Goal: Communication & Community: Connect with others

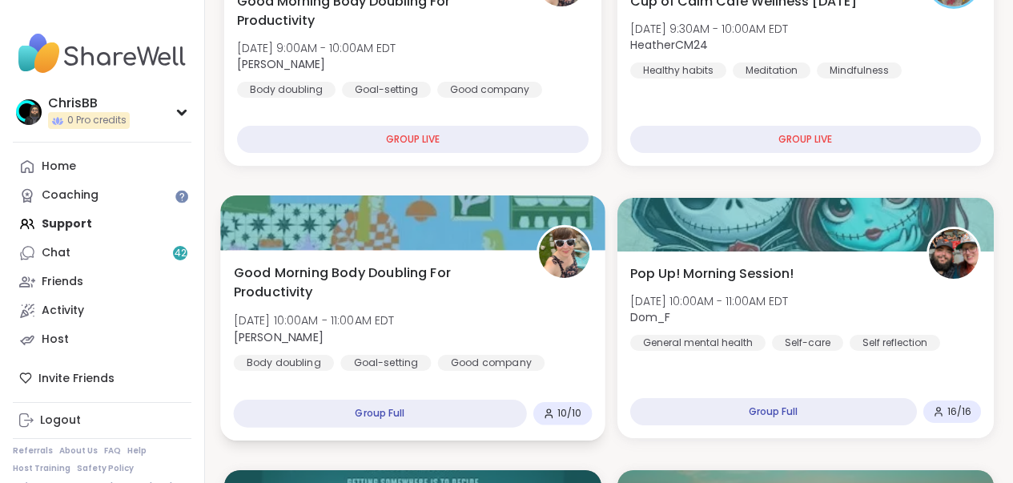
scroll to position [577, 0]
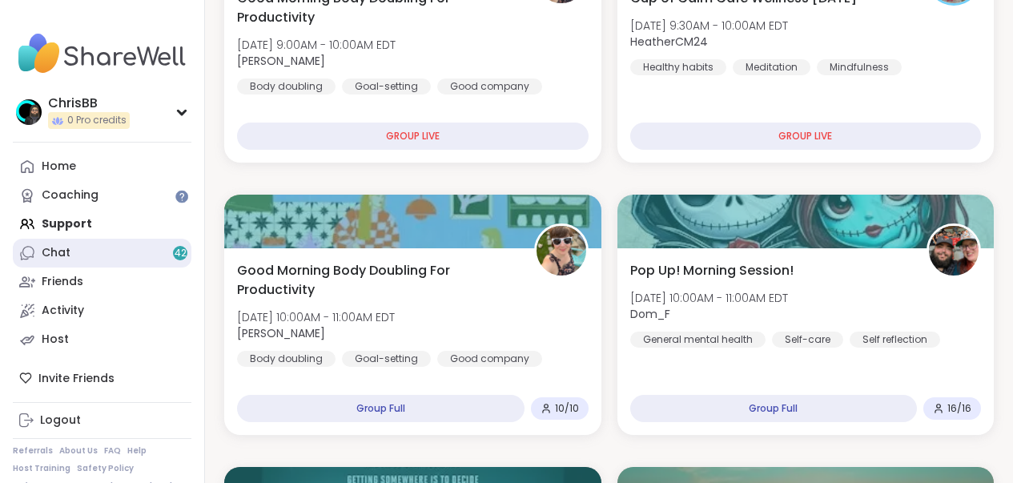
click at [57, 254] on div "Chat 42" at bounding box center [56, 253] width 29 height 16
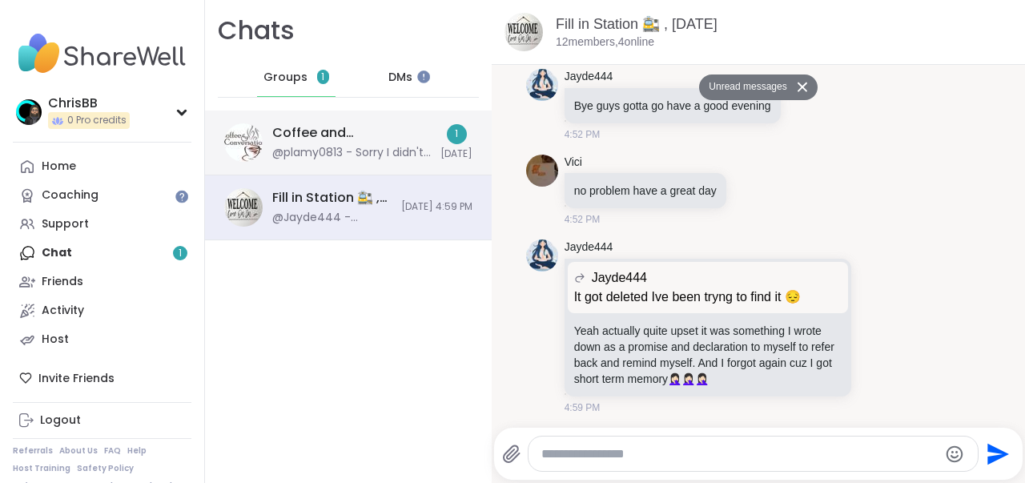
click at [356, 153] on div "@plamy0813 - Sorry I didn't join in time, had to help my neighbor with a proble…" at bounding box center [351, 153] width 159 height 16
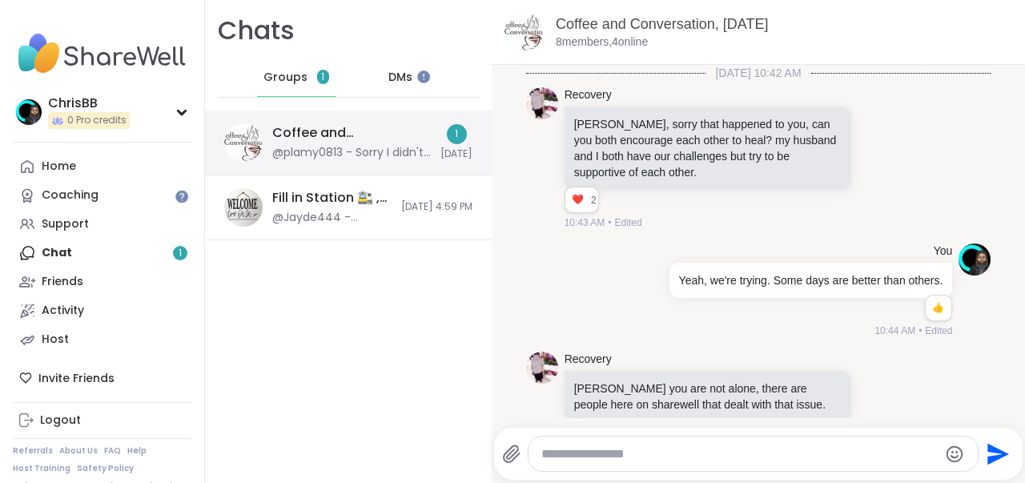
scroll to position [1600, 0]
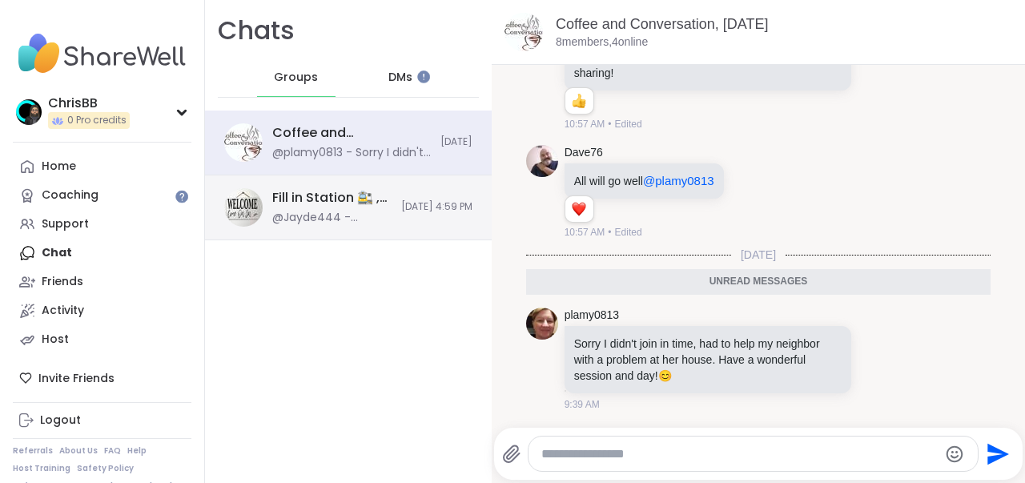
click at [324, 196] on div "Fill in Station 🚉 , [DATE]" at bounding box center [331, 198] width 119 height 18
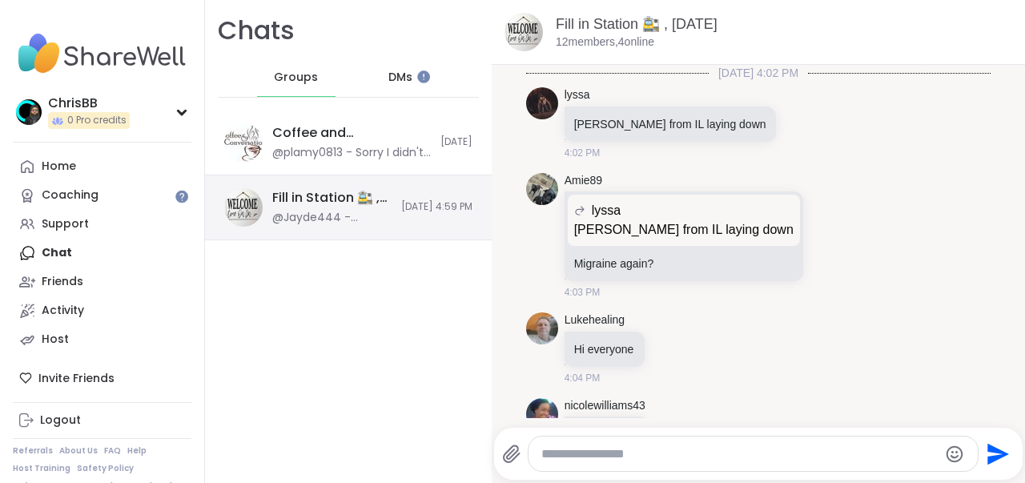
scroll to position [6786, 0]
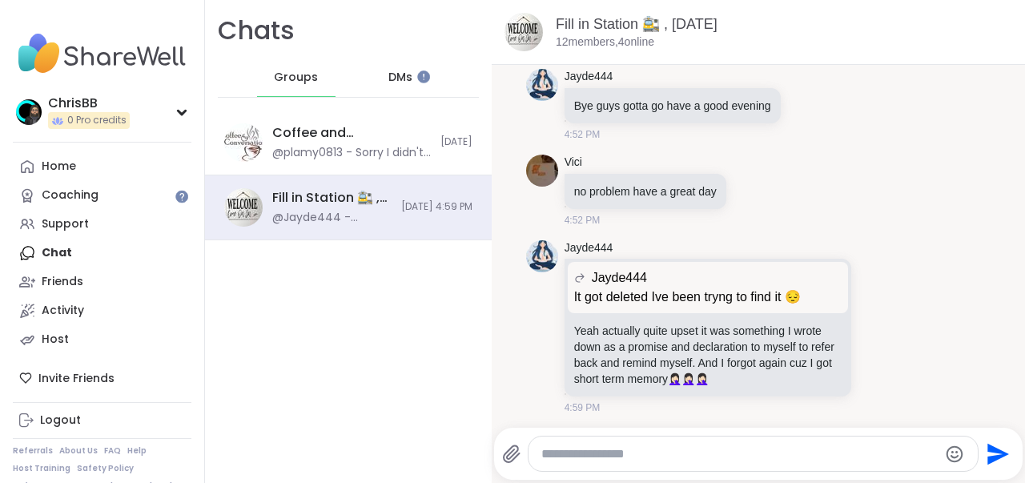
click at [394, 82] on span "DMs" at bounding box center [400, 78] width 24 height 16
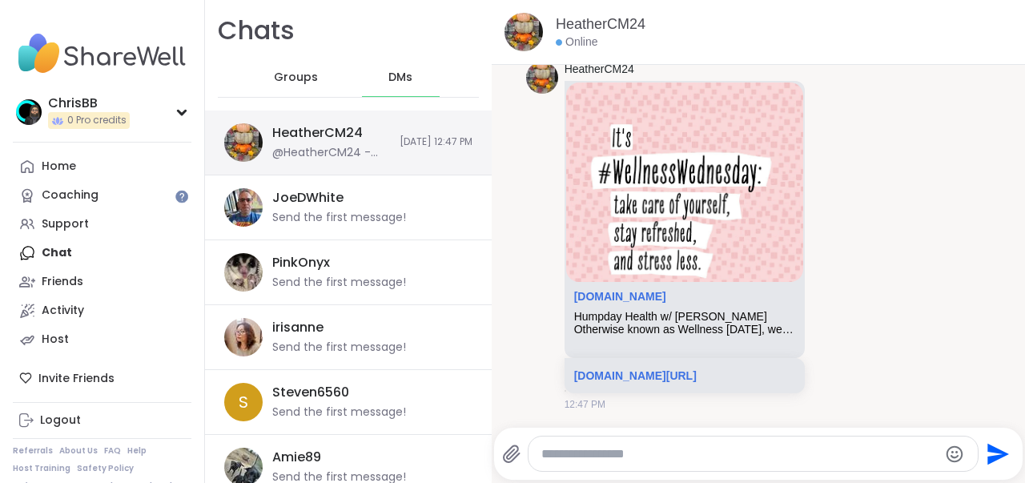
click at [350, 136] on div "HeatherCM24" at bounding box center [317, 133] width 91 height 18
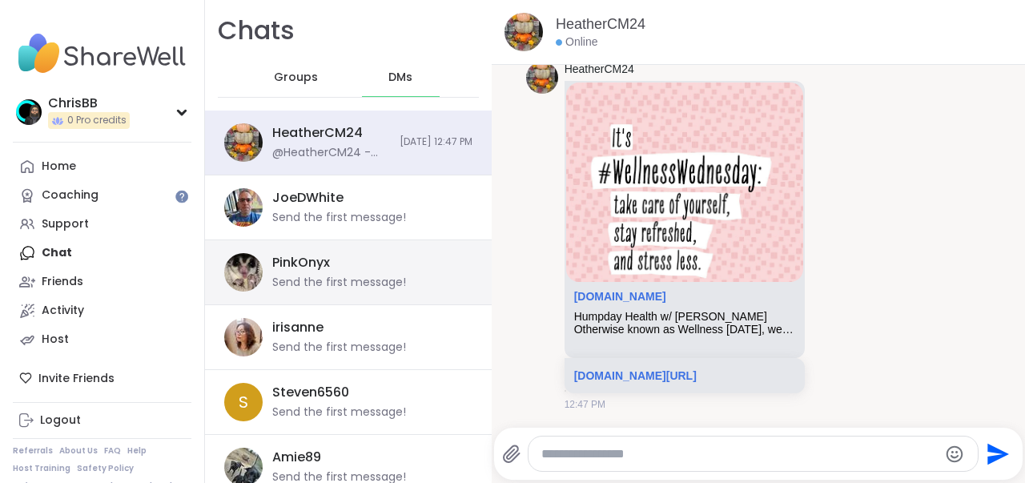
click at [347, 276] on div "Send the first message!" at bounding box center [339, 283] width 134 height 16
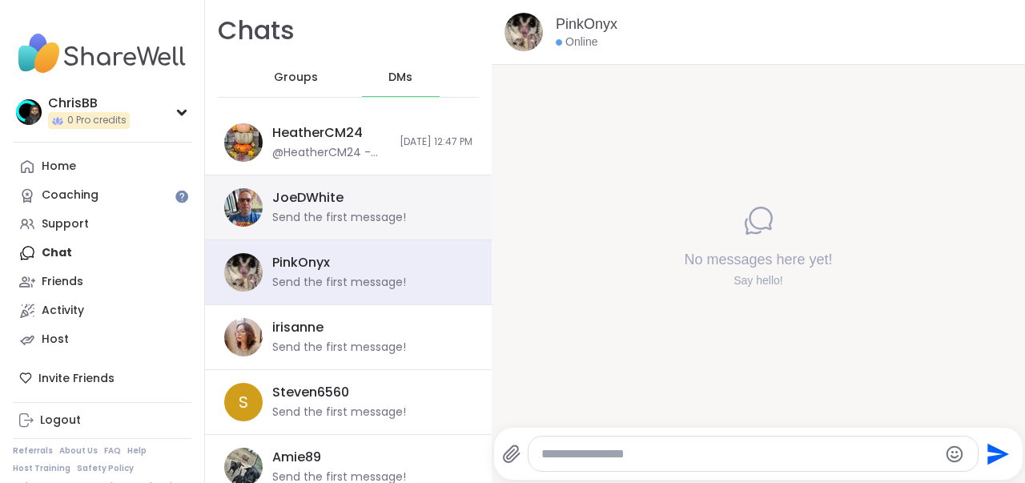
click at [340, 220] on div "Send the first message!" at bounding box center [339, 218] width 134 height 16
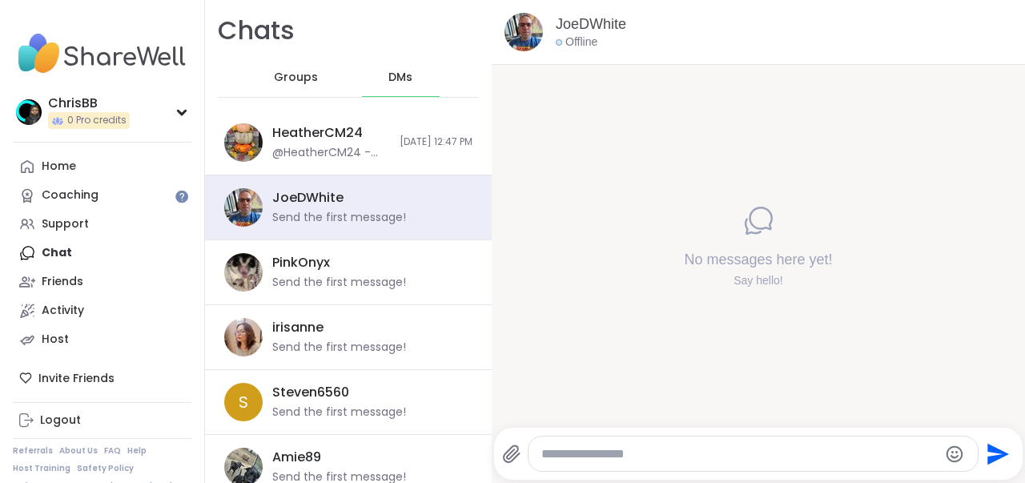
click at [304, 82] on span "Groups" at bounding box center [296, 78] width 44 height 16
